Goal: Transaction & Acquisition: Obtain resource

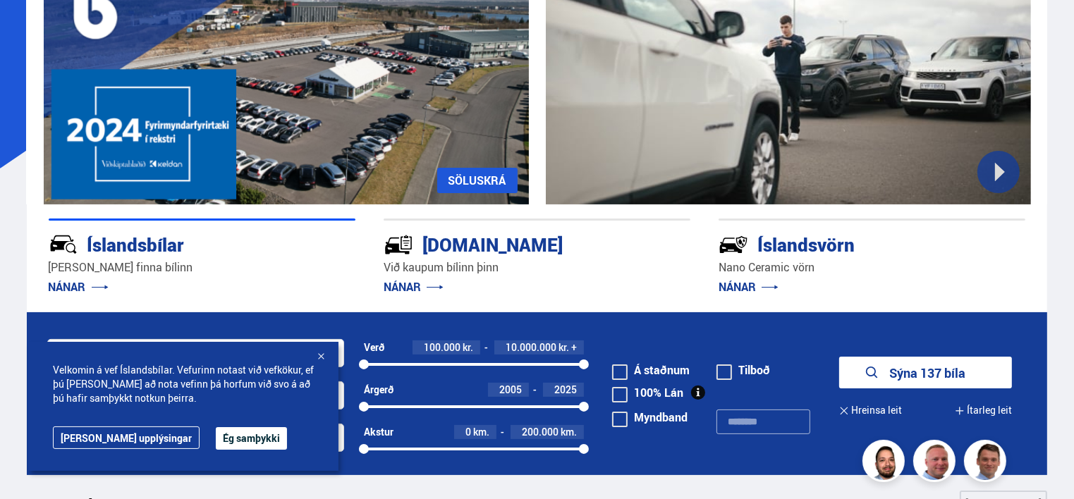
click at [621, 420] on span at bounding box center [620, 420] width 16 height 16
click at [216, 434] on button "Ég samþykki" at bounding box center [251, 438] width 71 height 23
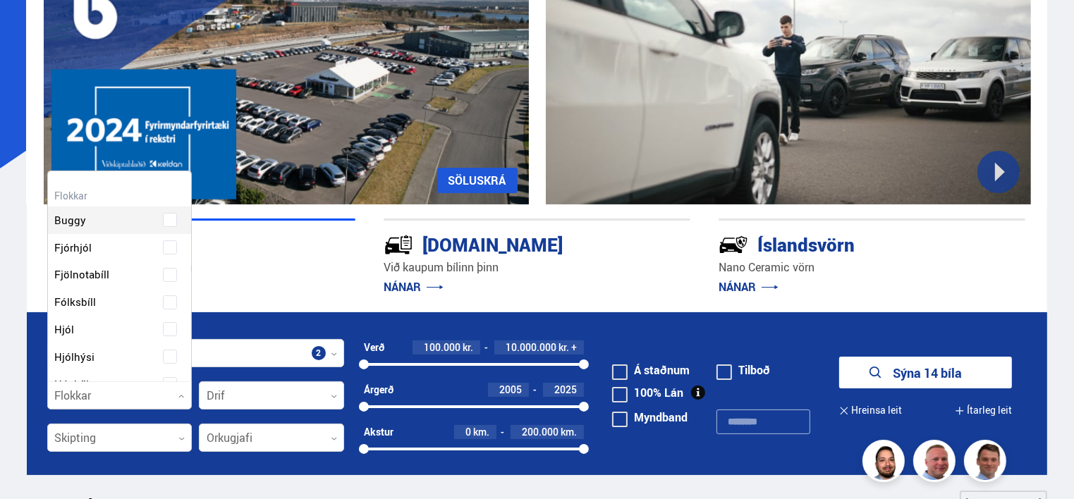
click at [185, 398] on div at bounding box center [119, 396] width 145 height 28
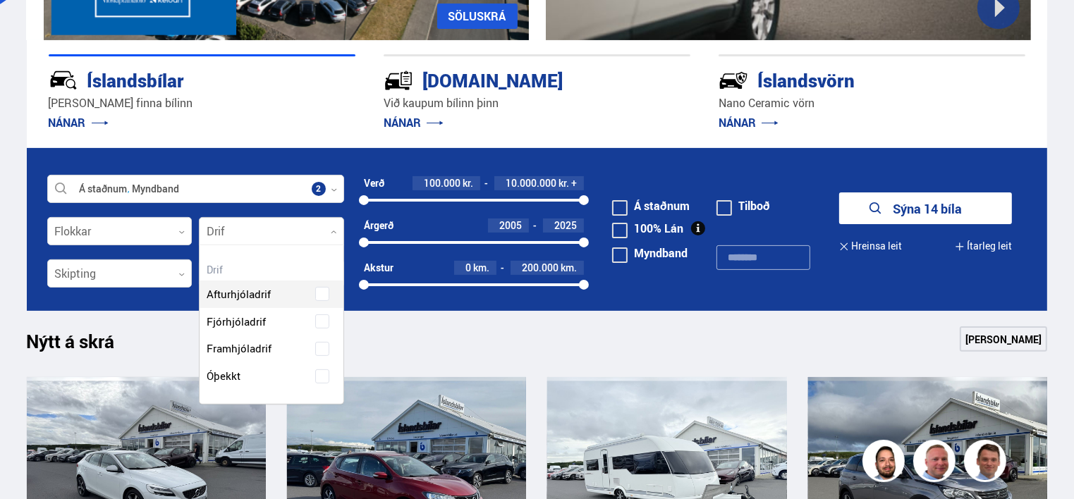
click at [333, 231] on icon at bounding box center [334, 232] width 6 height 6
click at [265, 317] on div "Afturhjóladrif Fjórhjóladrif Framhjóladrif Óþekkt" at bounding box center [272, 324] width 144 height 130
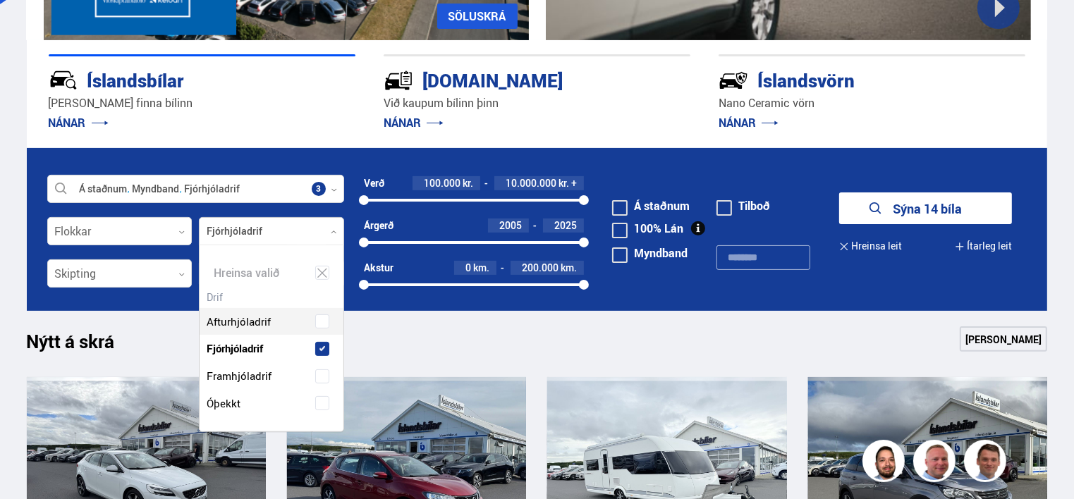
scroll to position [185, 144]
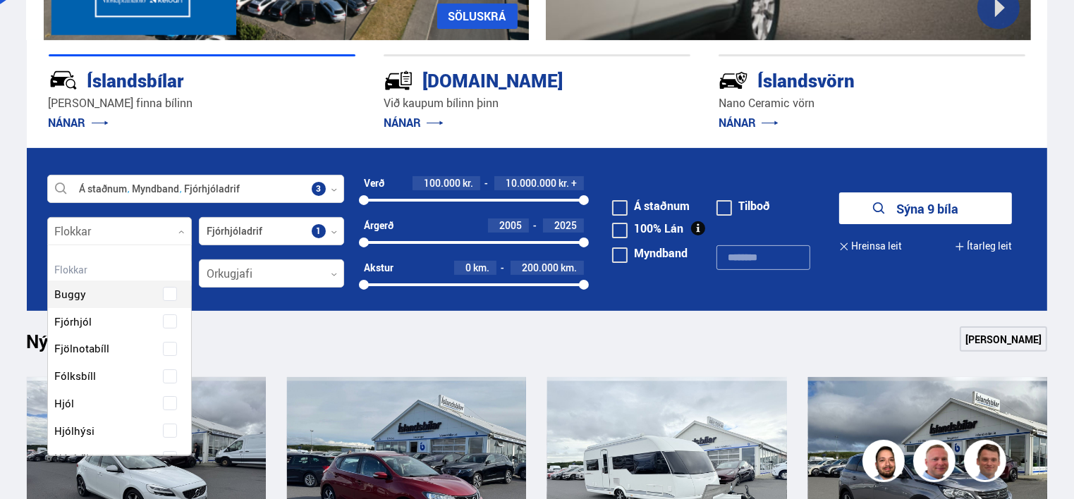
click at [183, 229] on icon at bounding box center [181, 232] width 6 height 6
click at [72, 288] on span "Húsbíll" at bounding box center [72, 294] width 35 height 20
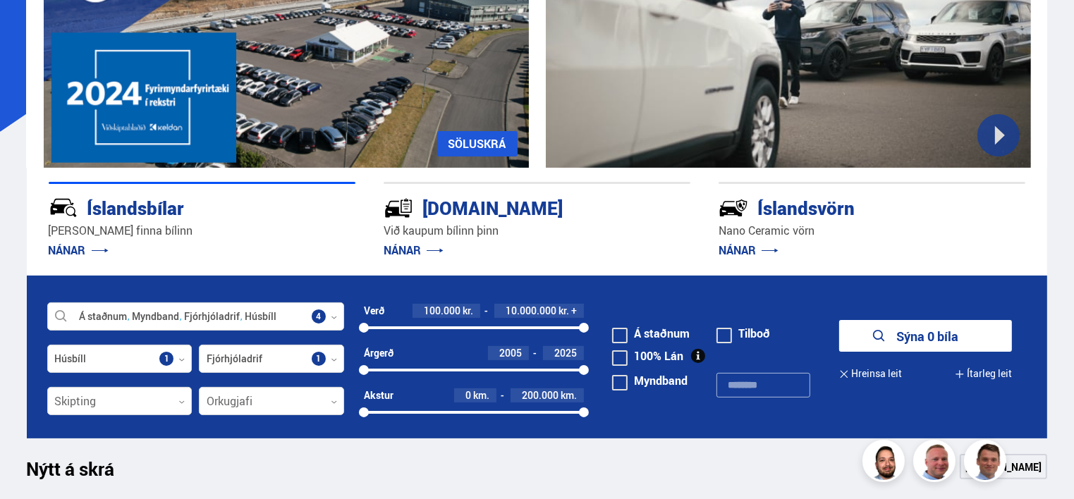
scroll to position [329, 0]
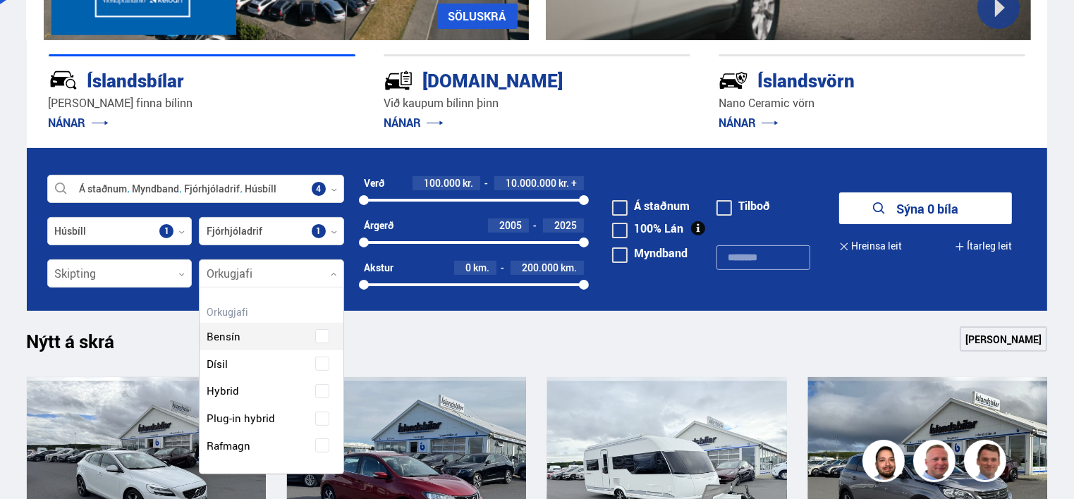
click at [280, 271] on div at bounding box center [271, 274] width 145 height 28
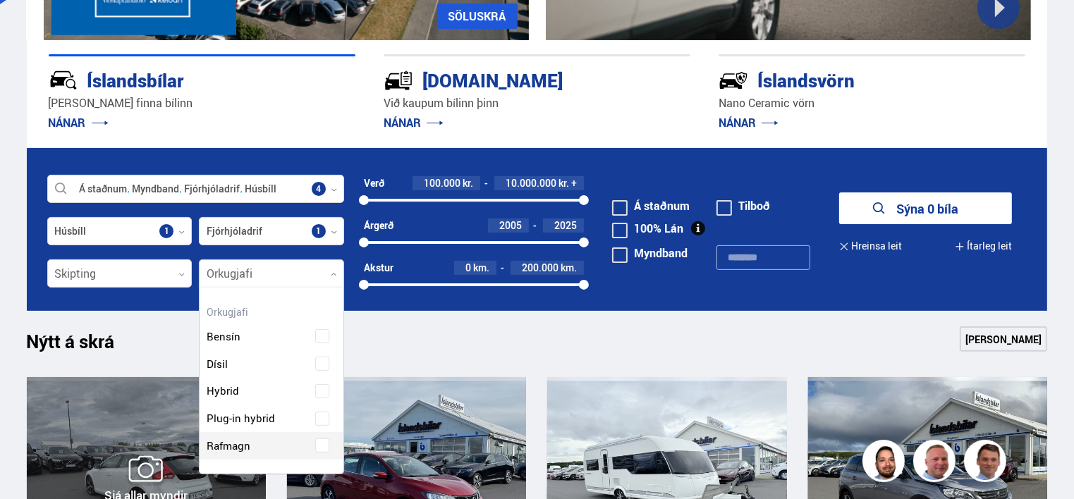
scroll to position [494, 0]
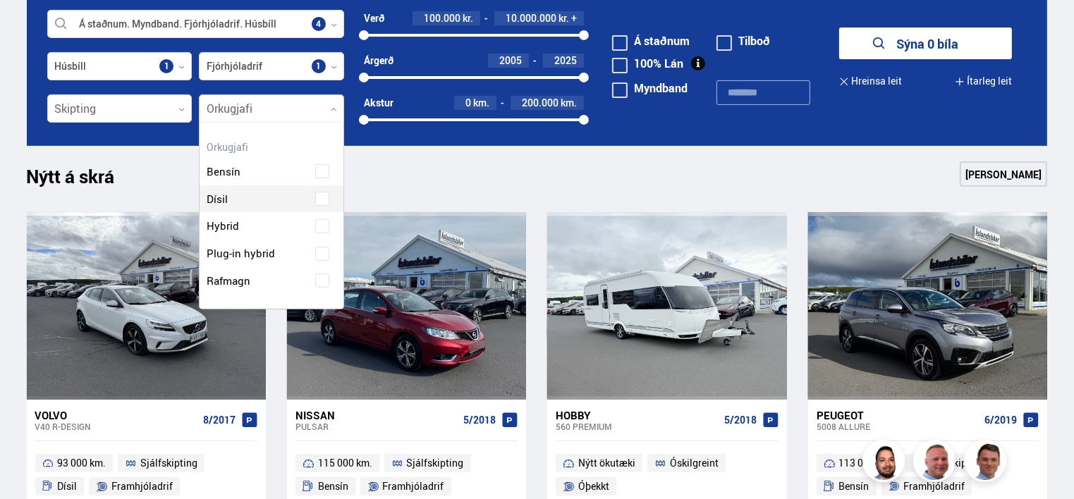
click at [238, 196] on div "Bensín Dísil Hybrid Plug-in hybrid Rafmagn" at bounding box center [272, 216] width 144 height 158
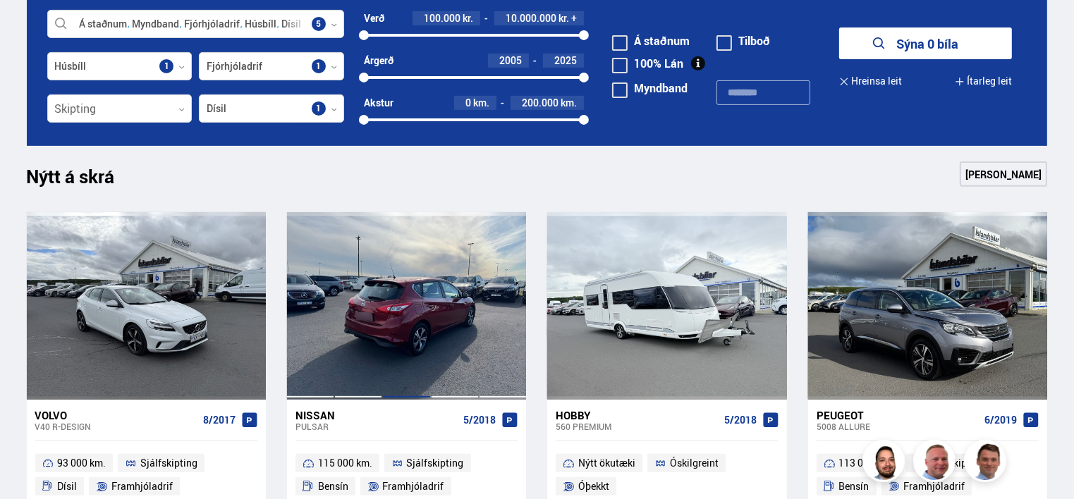
click at [398, 289] on div at bounding box center [406, 306] width 48 height 188
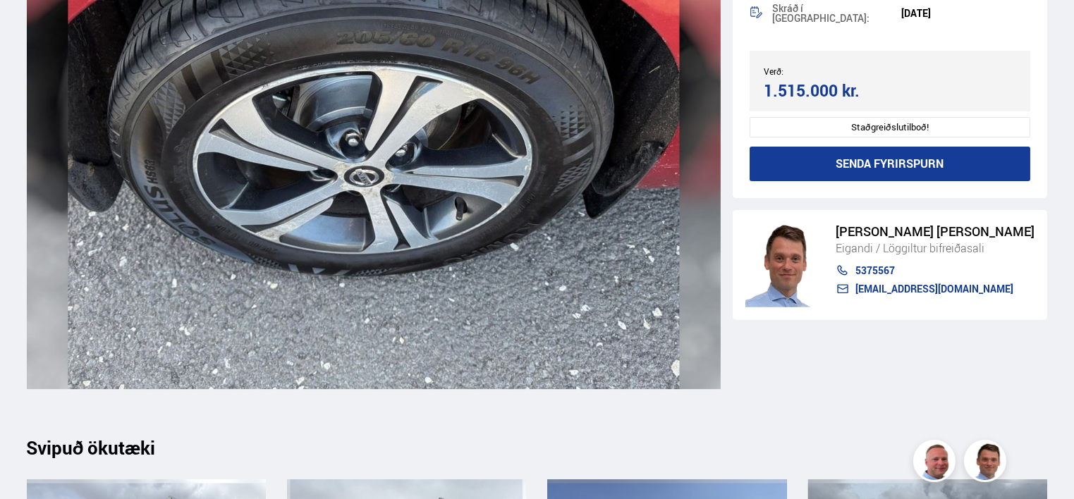
scroll to position [15423, 0]
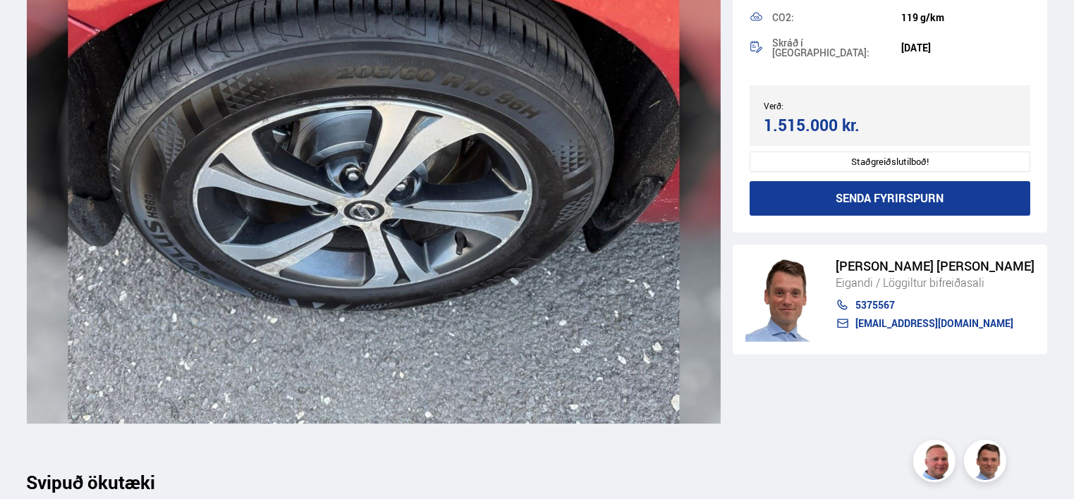
click at [787, 195] on button "Senda fyrirspurn" at bounding box center [889, 198] width 281 height 35
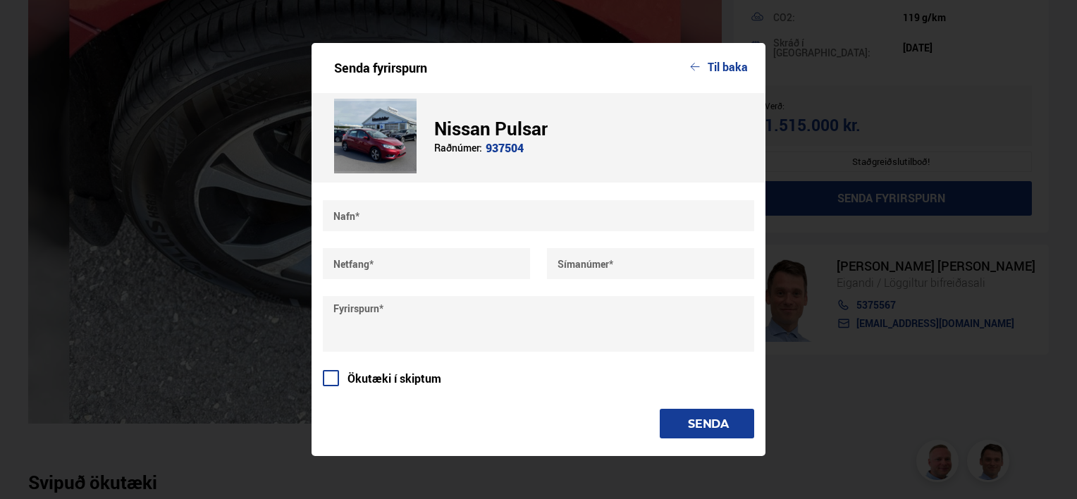
click at [369, 219] on input "text" at bounding box center [538, 215] width 431 height 31
type input "**********"
click at [625, 268] on input "text" at bounding box center [650, 263] width 207 height 31
type input "*******"
click at [364, 262] on input "text" at bounding box center [426, 263] width 207 height 31
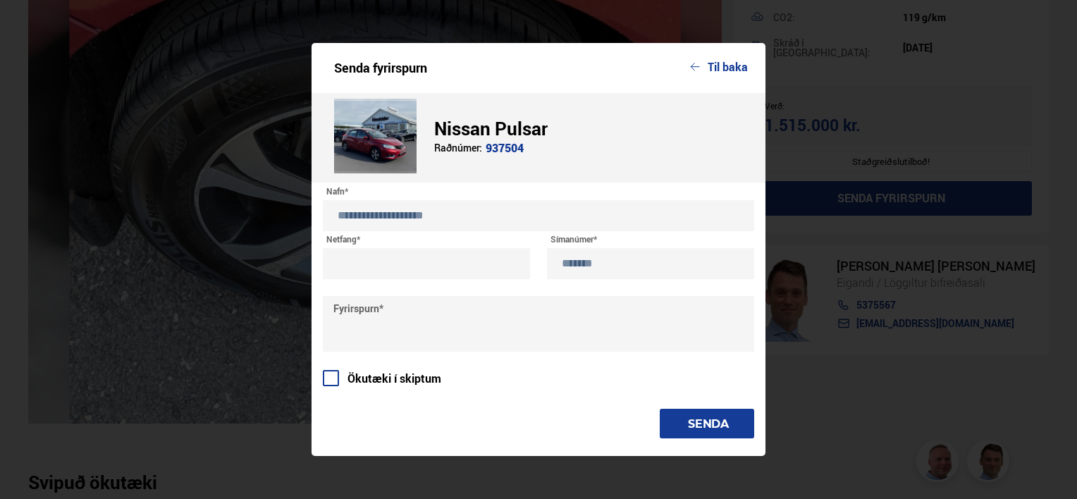
click at [357, 264] on input "text" at bounding box center [426, 263] width 207 height 31
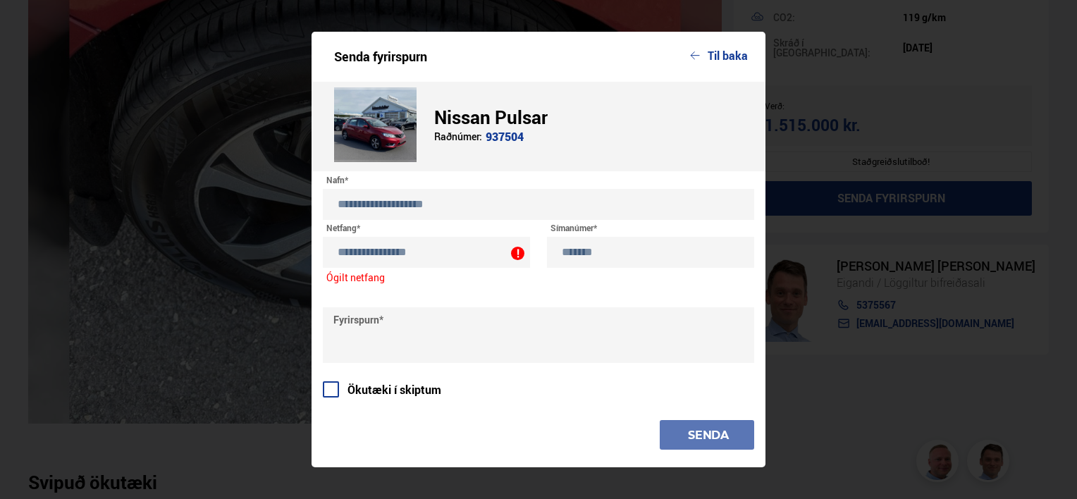
type input "**********"
click at [384, 319] on textarea at bounding box center [538, 335] width 431 height 56
click at [338, 326] on textarea at bounding box center [538, 335] width 431 height 56
type textarea "*********"
click at [699, 54] on icon "button" at bounding box center [695, 55] width 10 height 8
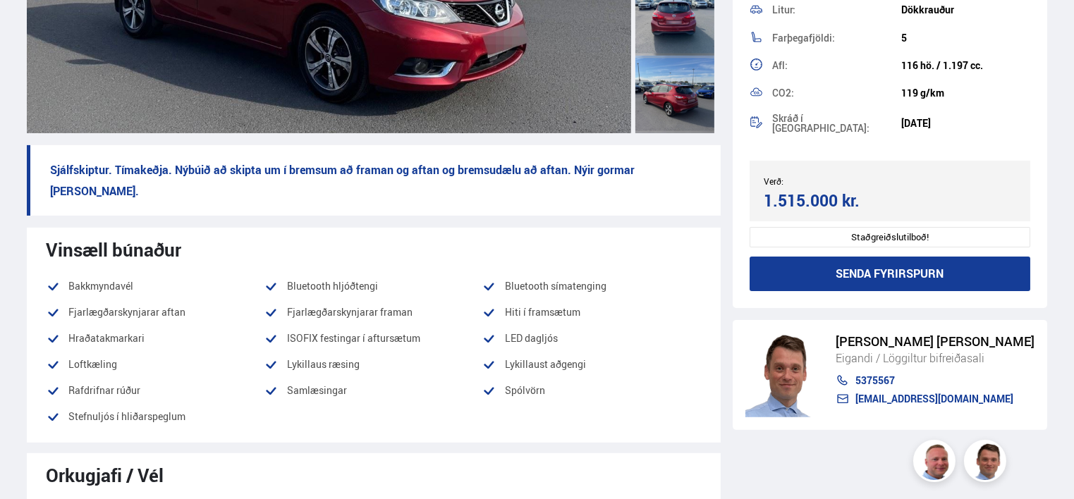
scroll to position [0, 0]
